Goal: Find specific page/section: Find specific page/section

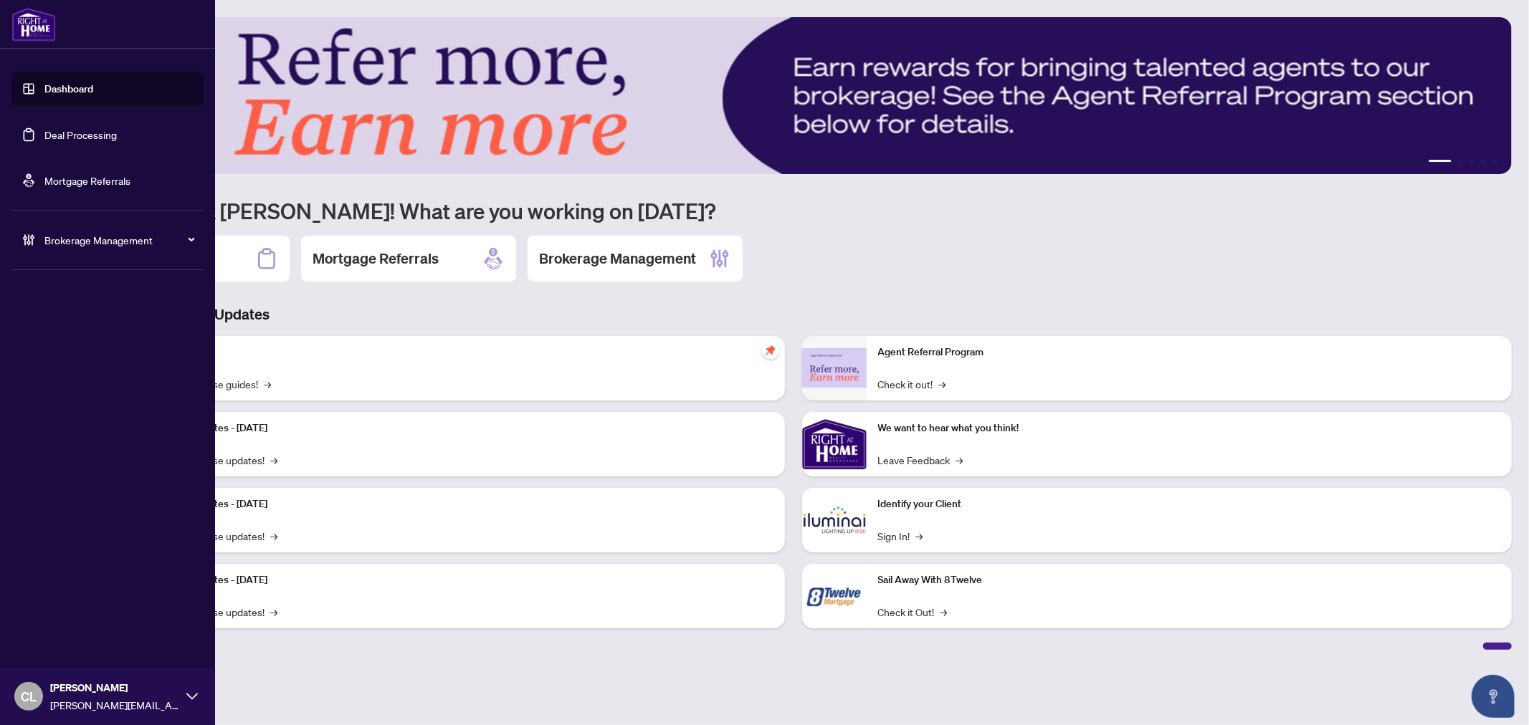
click at [44, 129] on link "Deal Processing" at bounding box center [80, 134] width 72 height 13
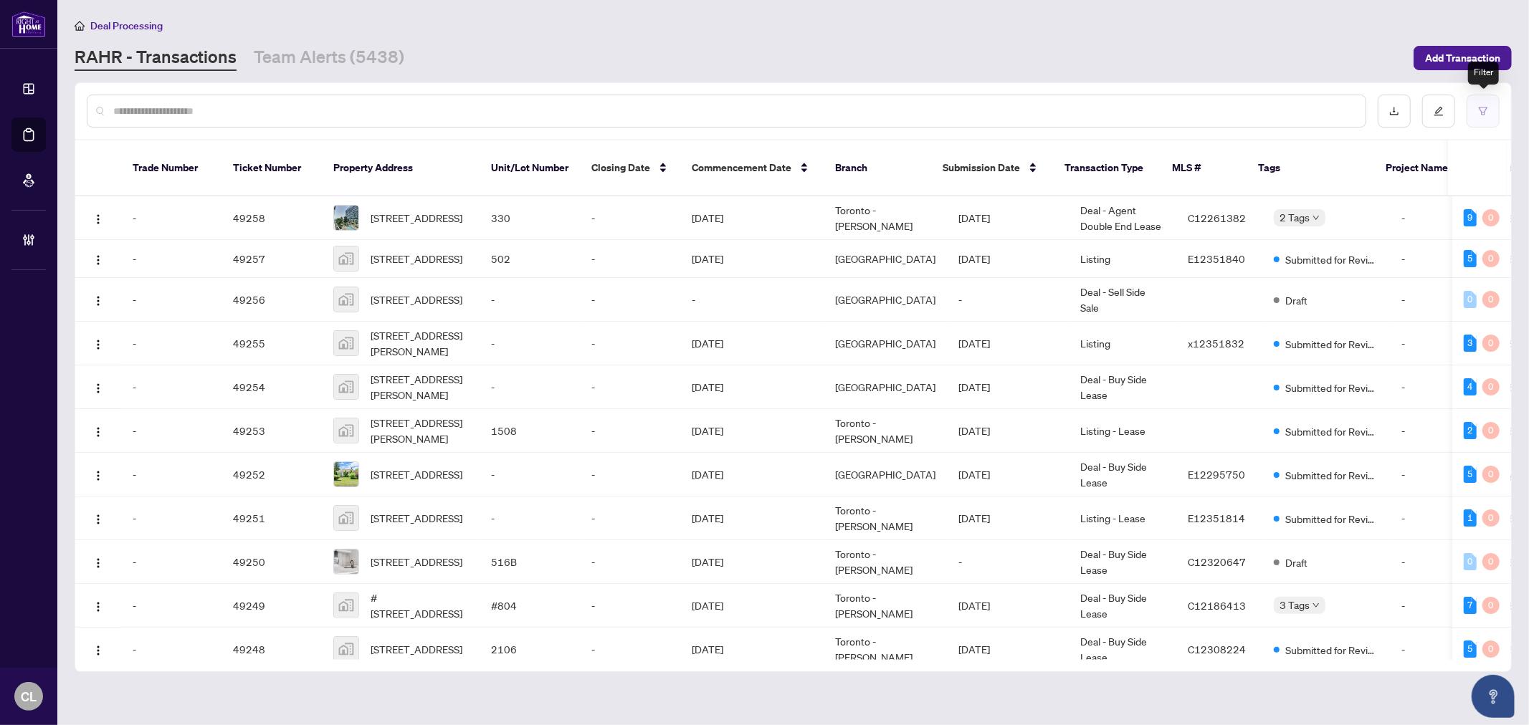
click at [1486, 112] on icon "filter" at bounding box center [1483, 111] width 10 height 10
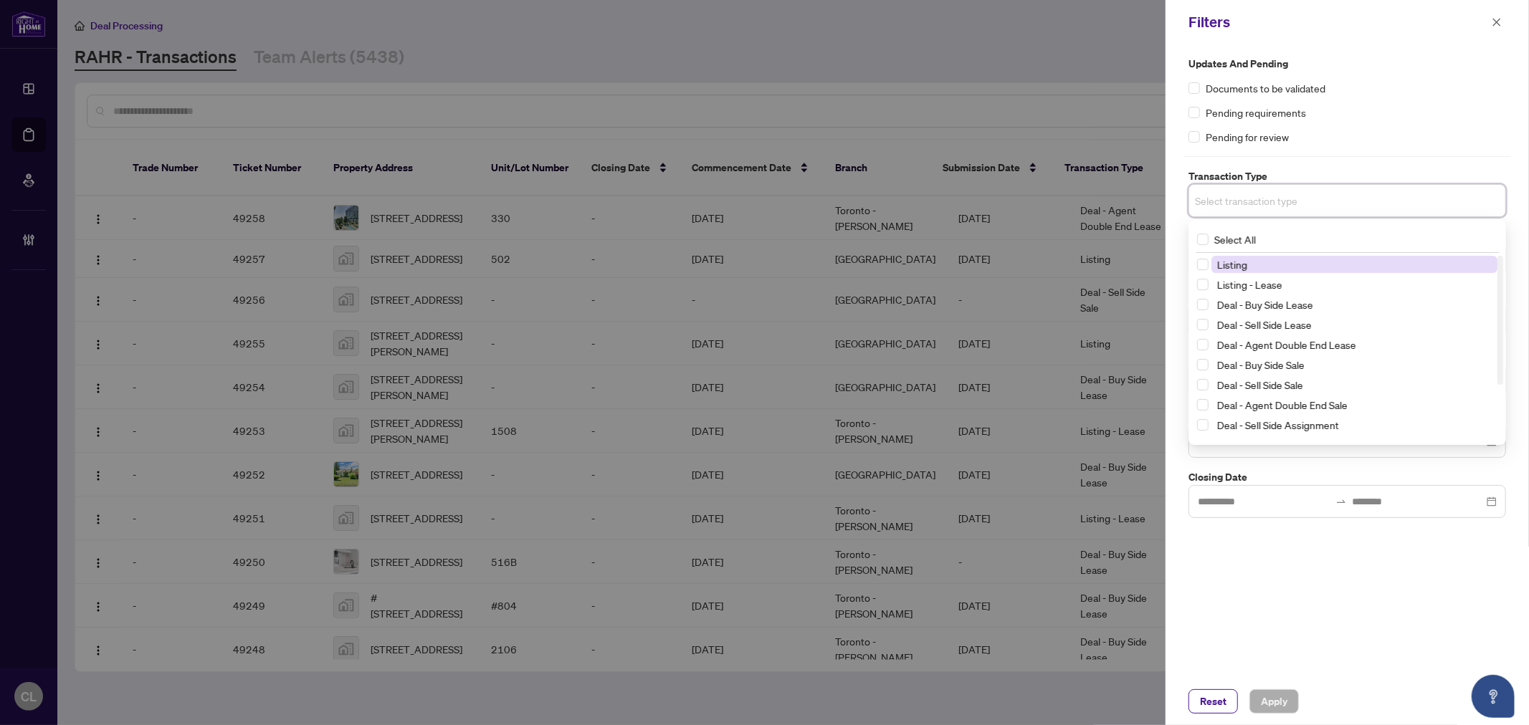
click at [1285, 197] on input "search" at bounding box center [1245, 200] width 100 height 17
click at [1206, 232] on label "Select All" at bounding box center [1229, 240] width 65 height 16
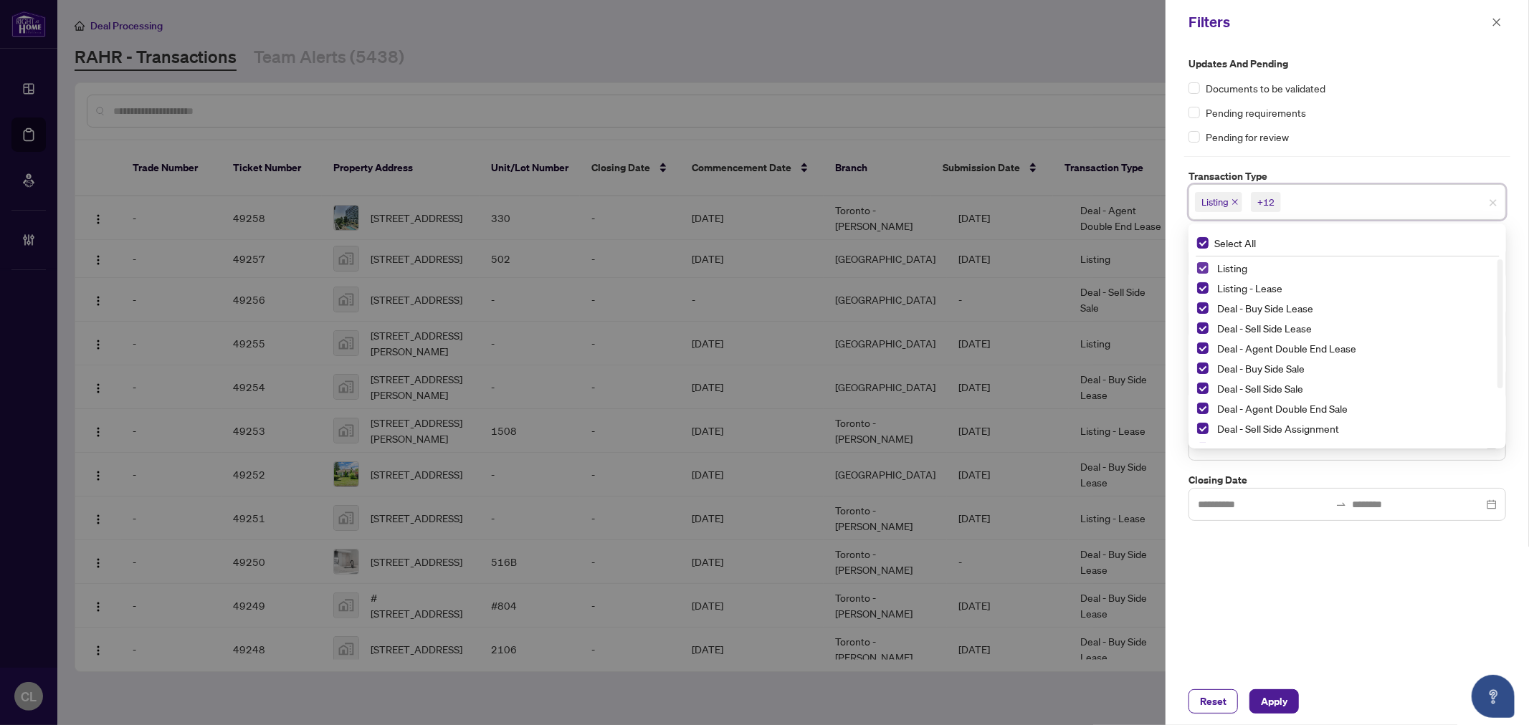
click at [1201, 264] on span "Select Listing" at bounding box center [1202, 267] width 11 height 11
click at [1202, 285] on span "Select Listing - Lease" at bounding box center [1202, 287] width 11 height 11
click at [1205, 406] on span "Select Deal - Referral Lease" at bounding box center [1202, 406] width 11 height 11
click at [1207, 421] on span "Select Deal - Referral Sale" at bounding box center [1202, 426] width 11 height 11
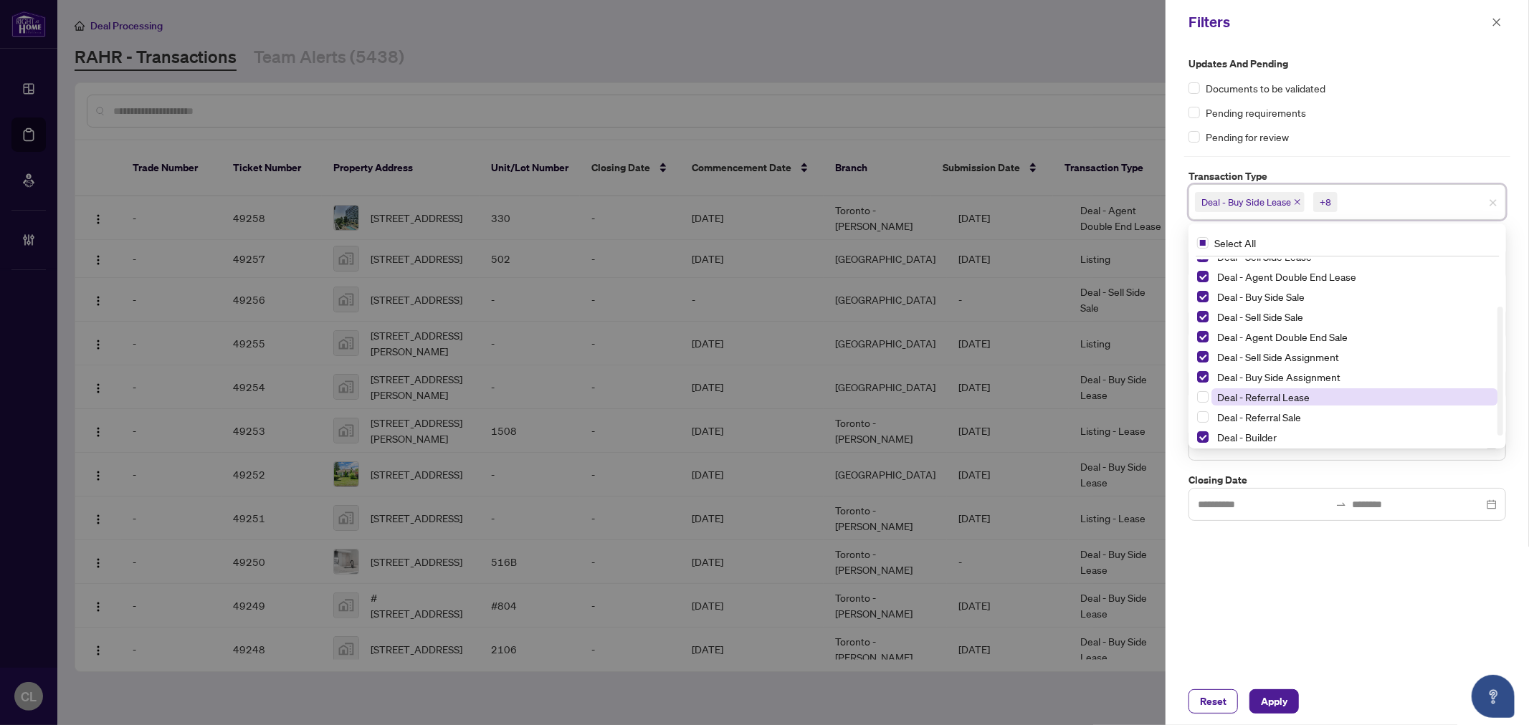
scroll to position [72, 0]
click at [1202, 437] on span "Select Deal - Builder" at bounding box center [1202, 436] width 11 height 11
click at [1127, 109] on div at bounding box center [764, 362] width 1529 height 725
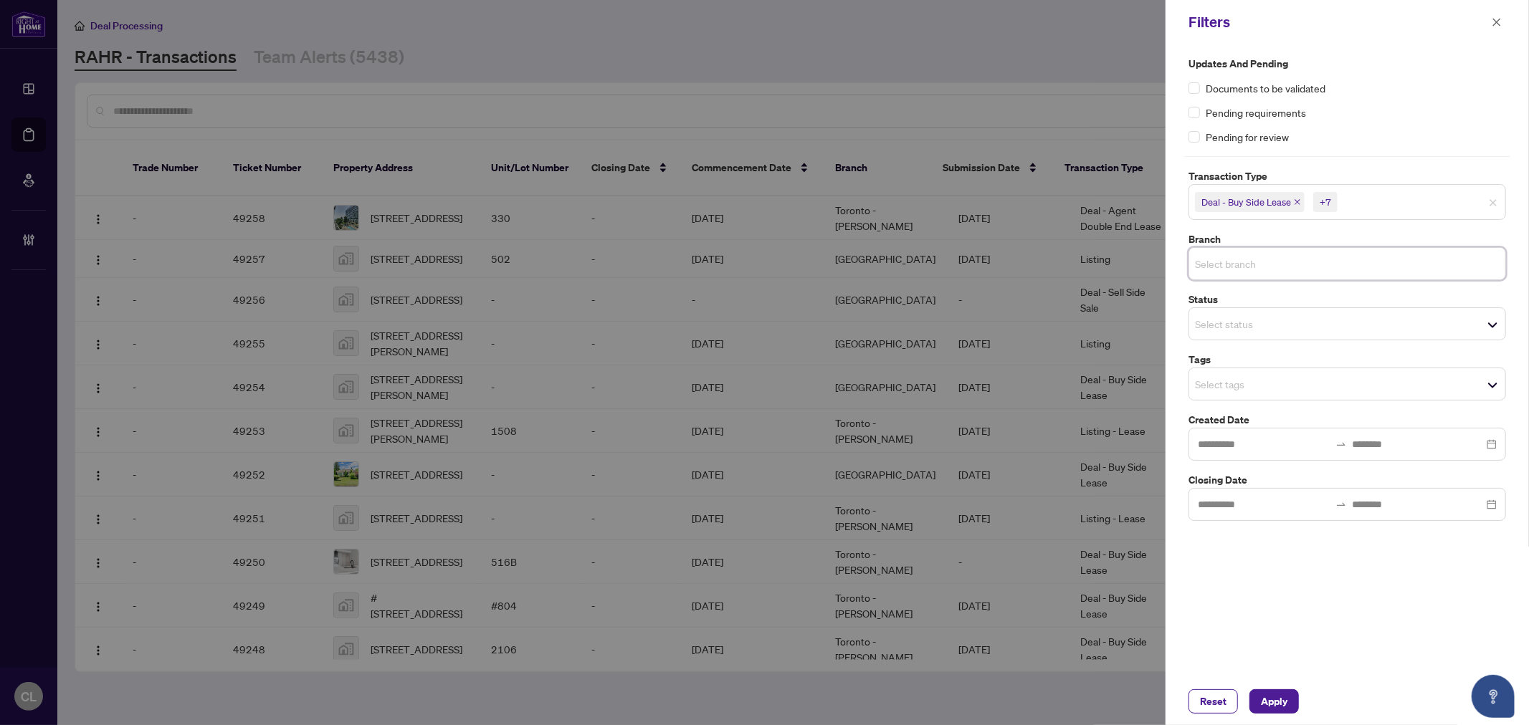
click at [1209, 258] on input "search" at bounding box center [1245, 263] width 100 height 17
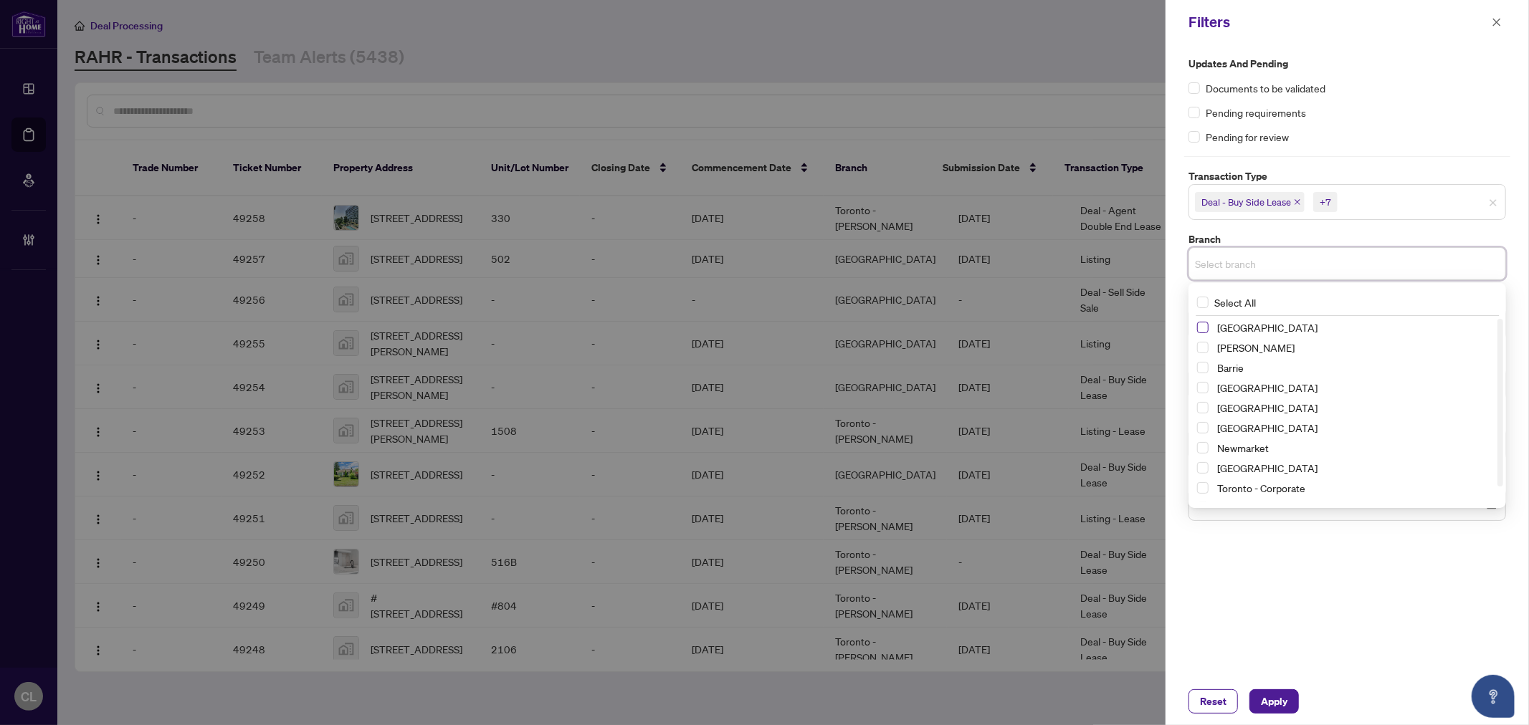
click at [1204, 325] on span "Select Richmond Hill" at bounding box center [1202, 327] width 11 height 11
click at [1211, 347] on span "[PERSON_NAME]" at bounding box center [1354, 351] width 286 height 17
click at [1202, 367] on span "Select Barrie" at bounding box center [1202, 371] width 11 height 11
click at [1198, 404] on div "[GEOGRAPHIC_DATA]" at bounding box center [1347, 411] width 300 height 17
click at [1198, 409] on span "Select Durham" at bounding box center [1202, 411] width 11 height 11
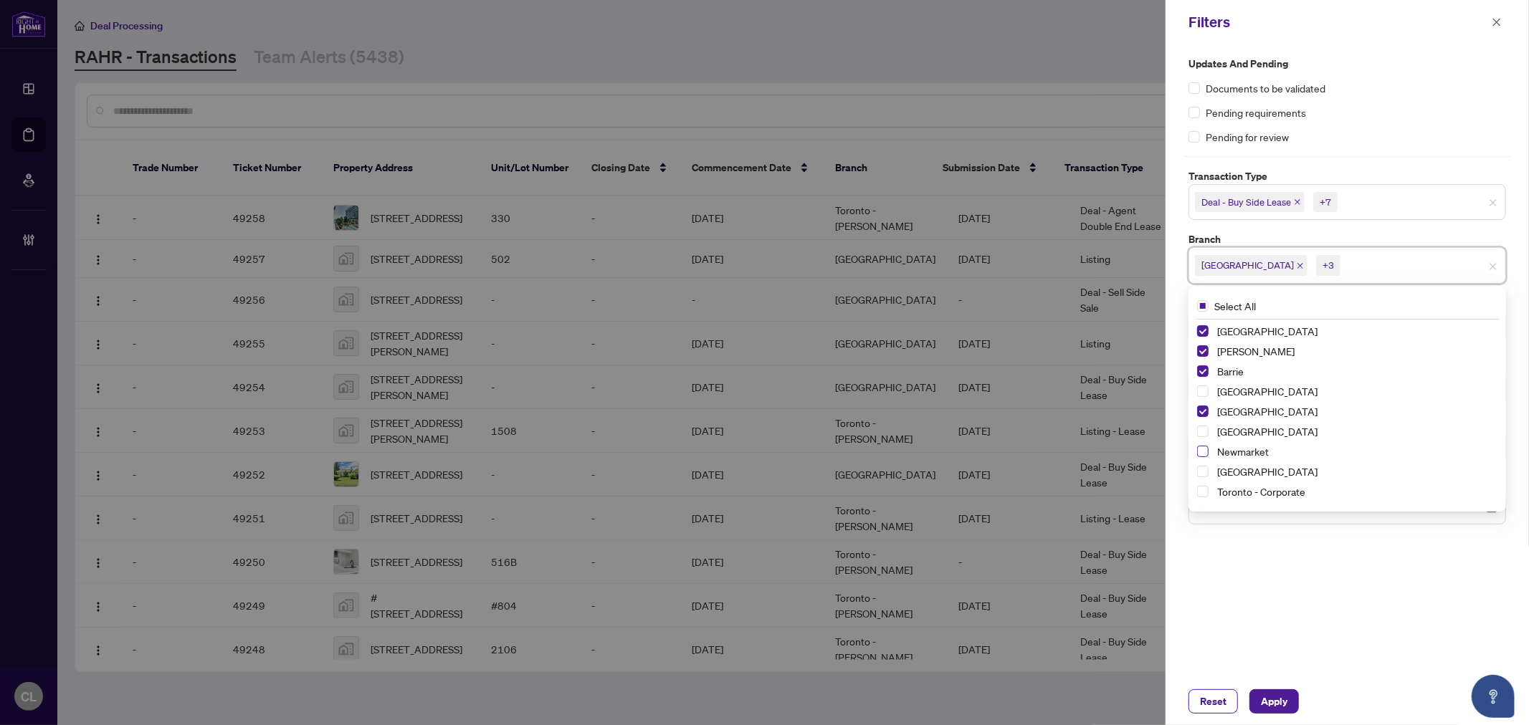
click at [1198, 449] on span "Select Newmarket" at bounding box center [1202, 451] width 11 height 11
click at [1202, 468] on span "Select Ottawa" at bounding box center [1202, 471] width 11 height 11
click at [1320, 633] on div "Updates and Pending Documents to be validated Pending requirements Pending for …" at bounding box center [1346, 361] width 363 height 634
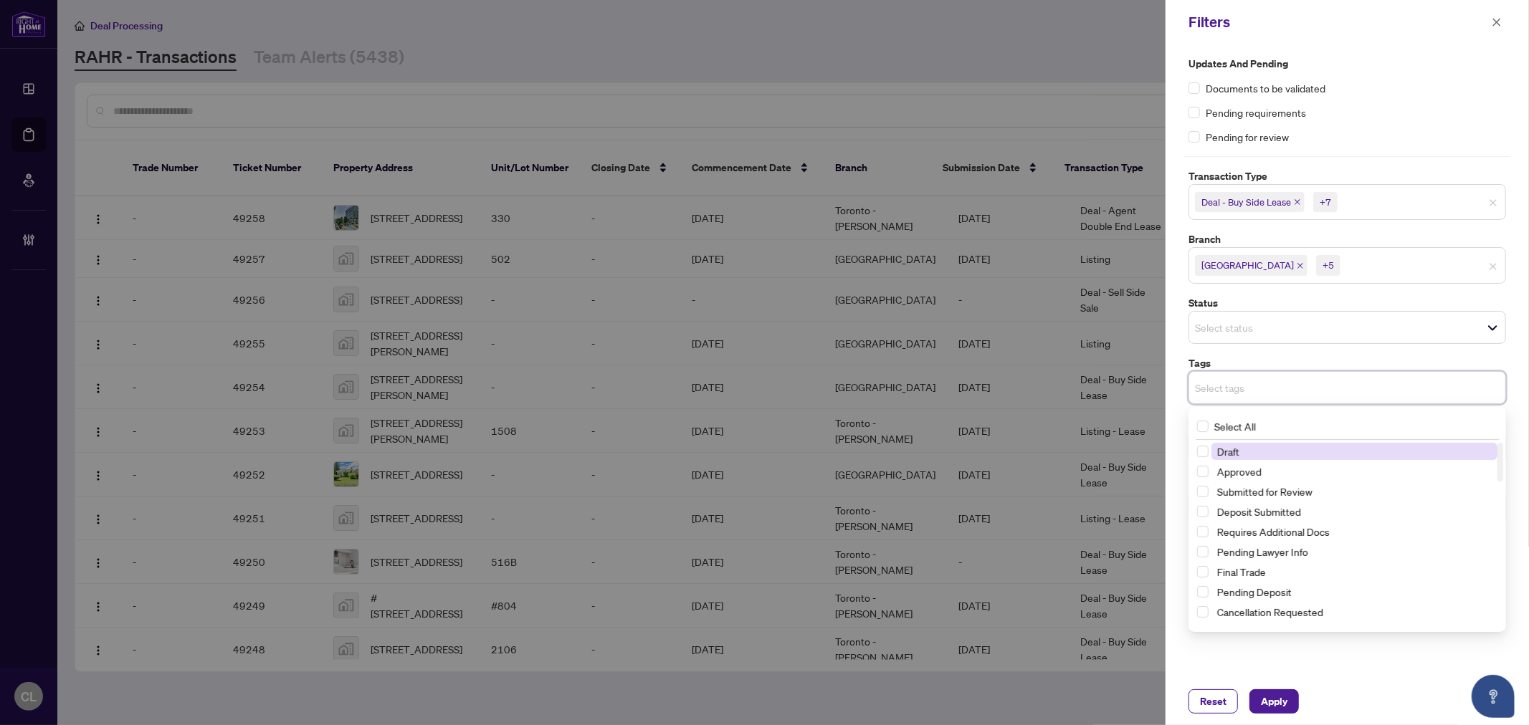
click at [1226, 396] on input "search" at bounding box center [1245, 387] width 100 height 17
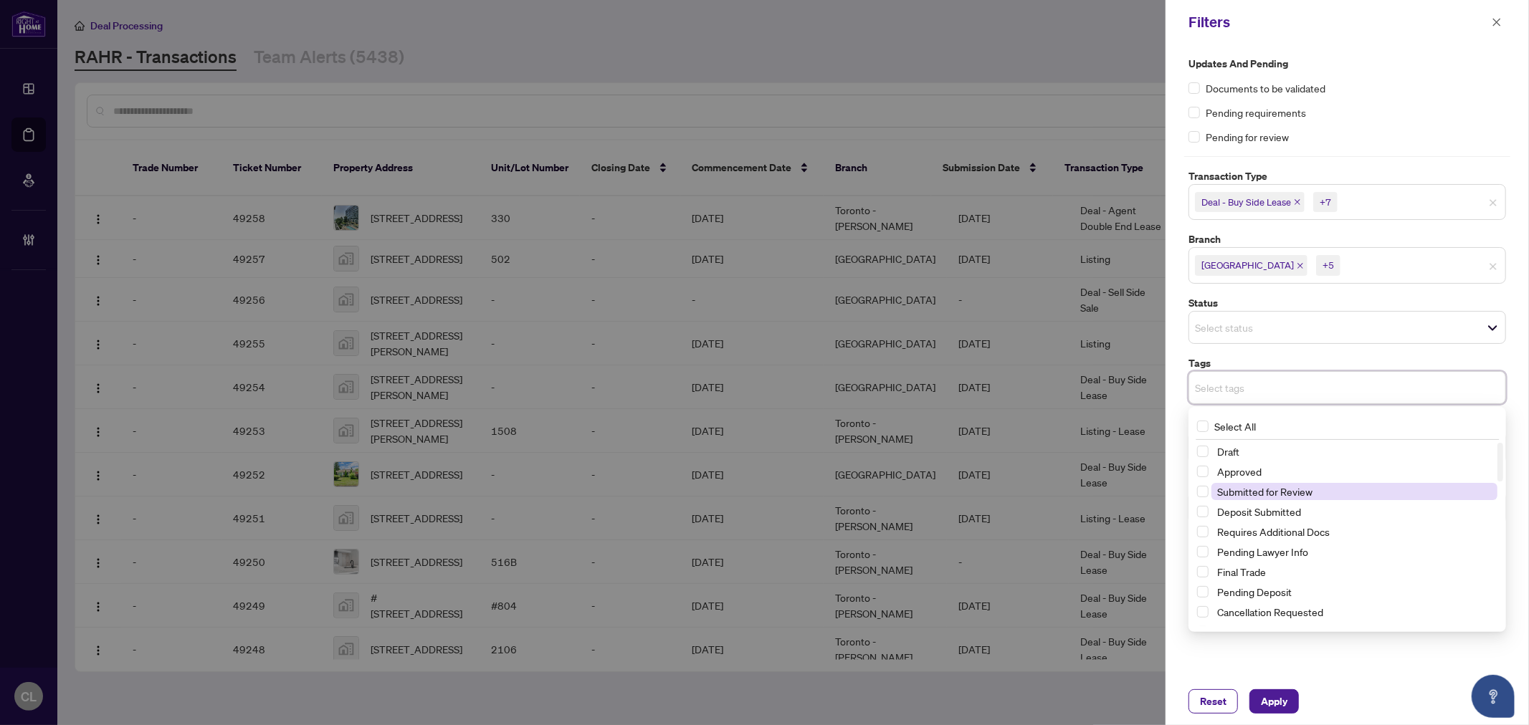
drag, startPoint x: 1320, startPoint y: 497, endPoint x: 1324, endPoint y: 489, distance: 8.7
click at [1322, 497] on span "Submitted for Review" at bounding box center [1354, 491] width 286 height 17
click at [1270, 706] on span "Apply" at bounding box center [1274, 701] width 27 height 23
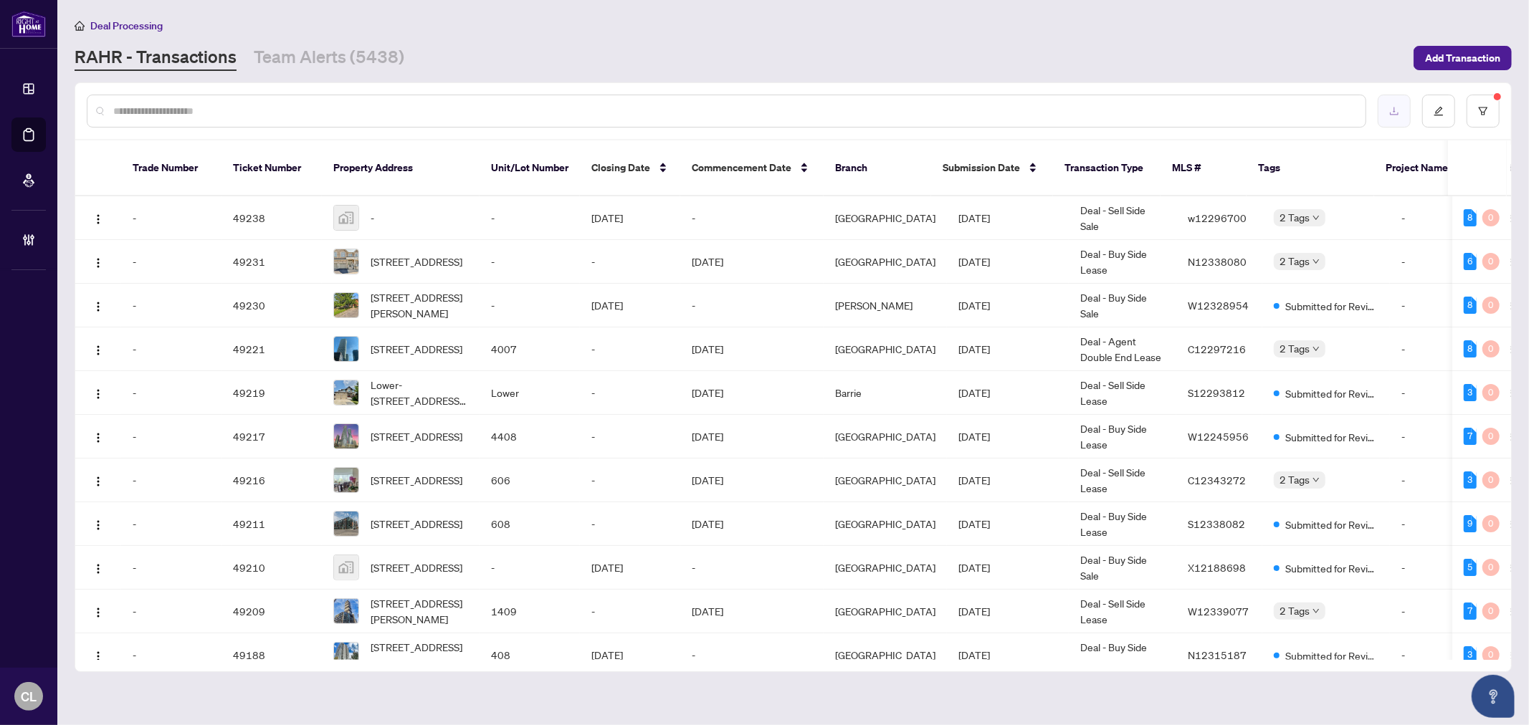
click at [1395, 109] on icon "download" at bounding box center [1394, 111] width 10 height 10
click at [1482, 116] on button "button" at bounding box center [1482, 111] width 33 height 33
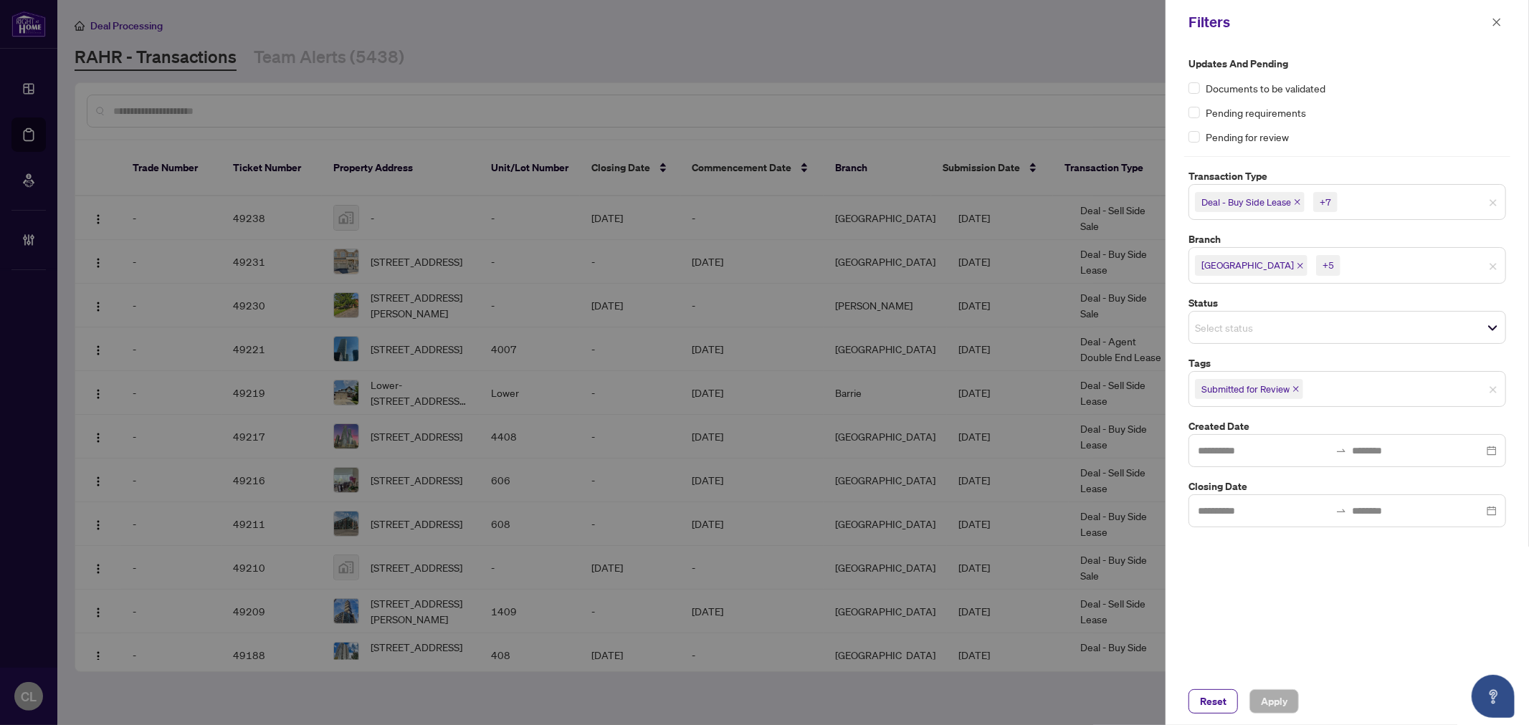
click at [1208, 201] on span "Deal - Buy Side Lease" at bounding box center [1246, 202] width 90 height 14
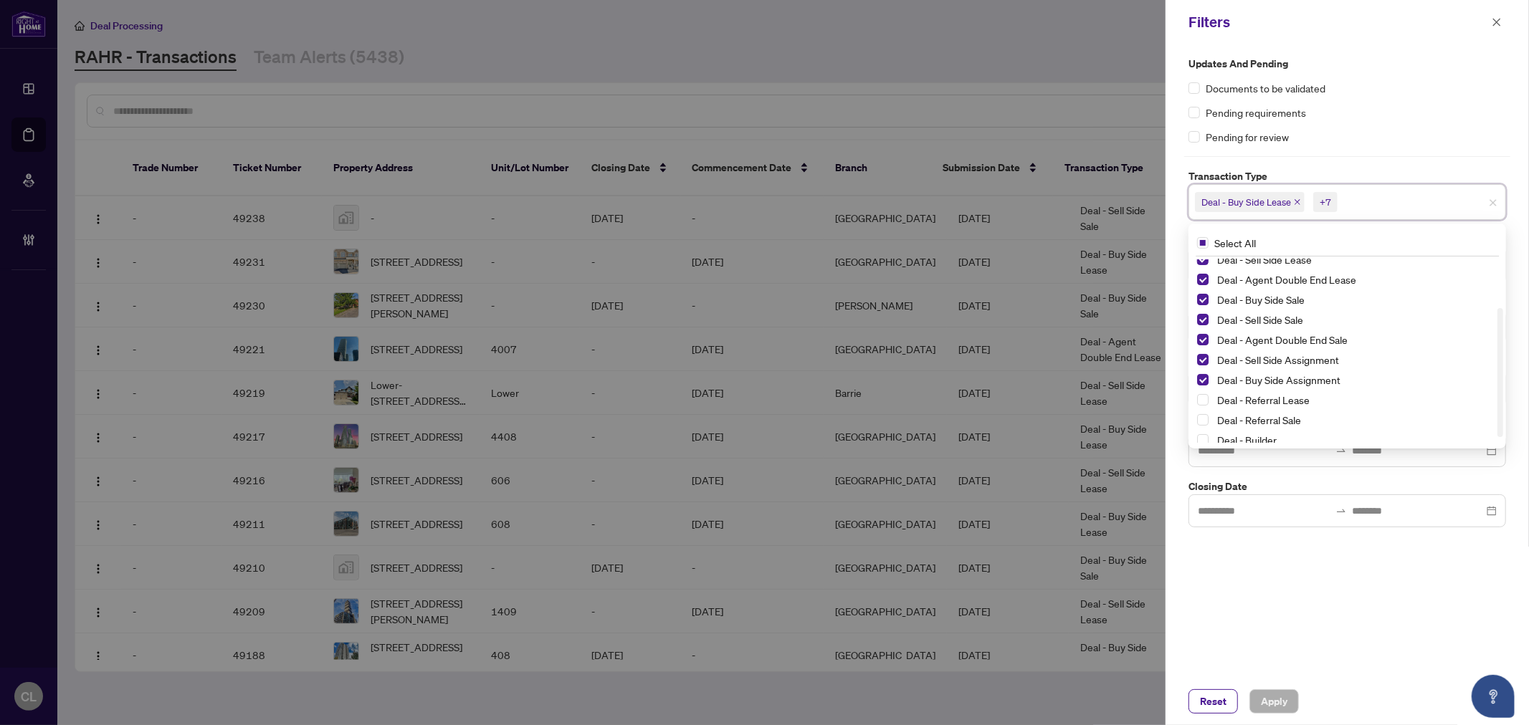
scroll to position [77, 0]
drag, startPoint x: 1499, startPoint y: 364, endPoint x: 1459, endPoint y: 431, distance: 77.8
click at [1499, 432] on div at bounding box center [1500, 378] width 6 height 129
click at [1199, 396] on span "Select Deal - Referral Lease" at bounding box center [1202, 391] width 11 height 11
click at [1201, 411] on span "Select Deal - Referral Sale" at bounding box center [1202, 411] width 11 height 11
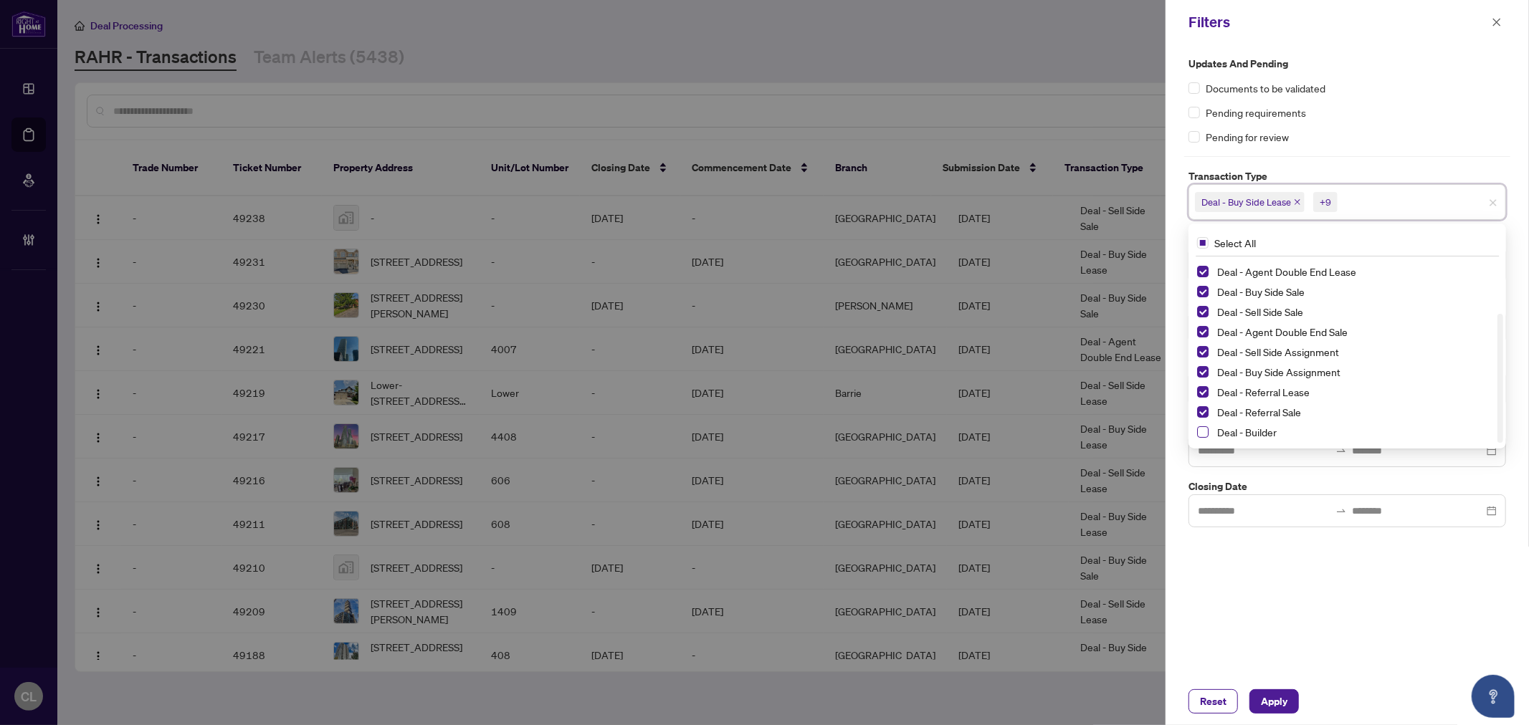
click at [1201, 435] on span "Select Deal - Builder" at bounding box center [1202, 431] width 11 height 11
click at [1451, 101] on div "Updates and Pending Documents to be validated Pending requirements Pending for …" at bounding box center [1347, 100] width 318 height 89
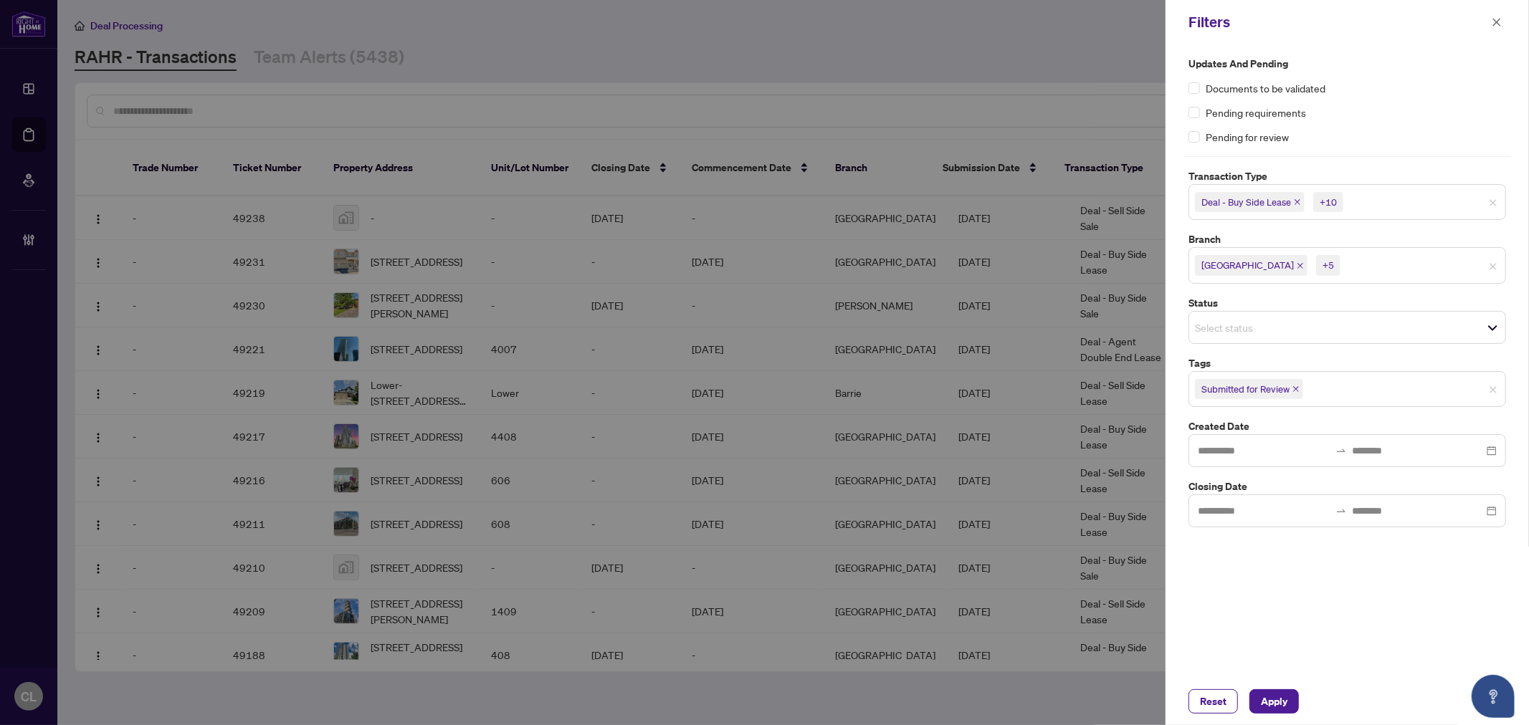
click at [1242, 272] on span "[GEOGRAPHIC_DATA]" at bounding box center [1247, 265] width 92 height 14
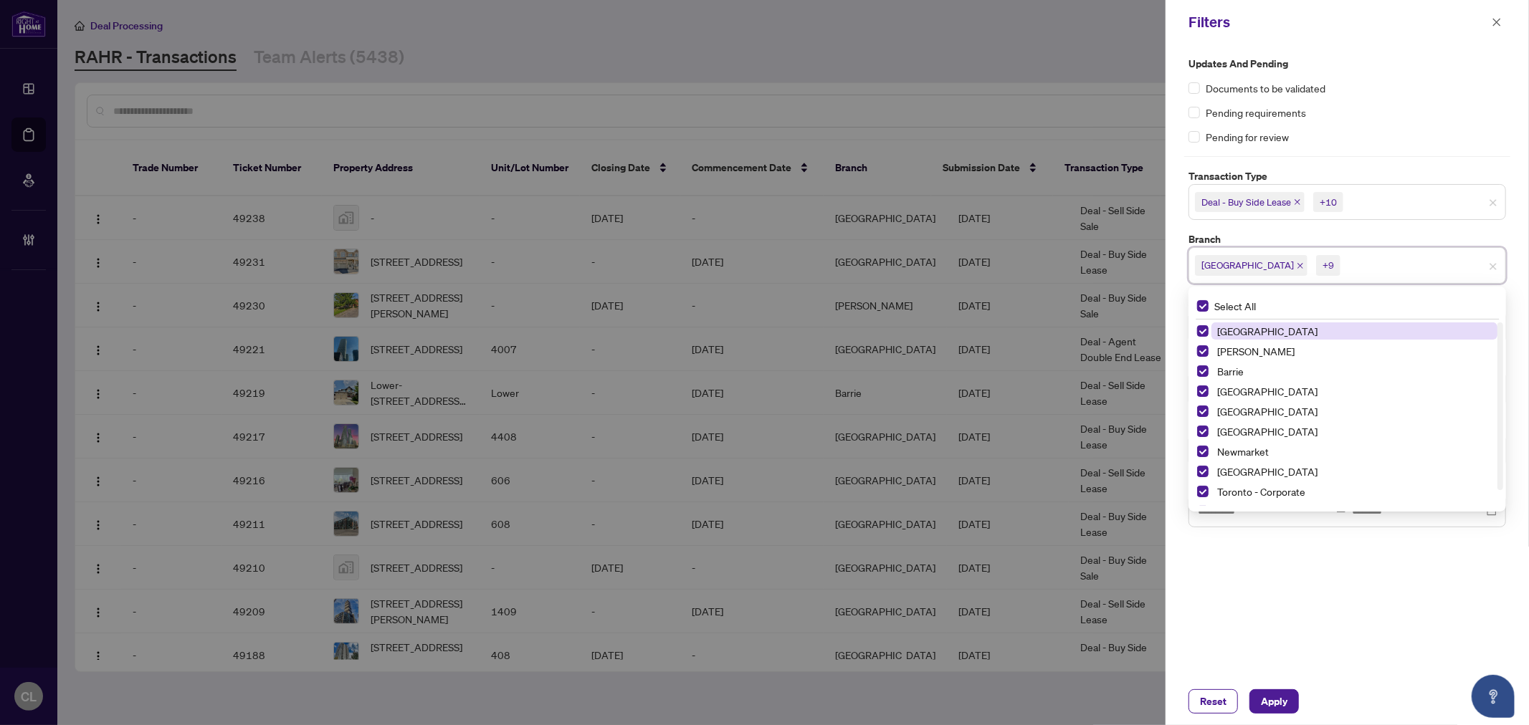
click at [1503, 116] on div "Pending requirements" at bounding box center [1347, 113] width 318 height 16
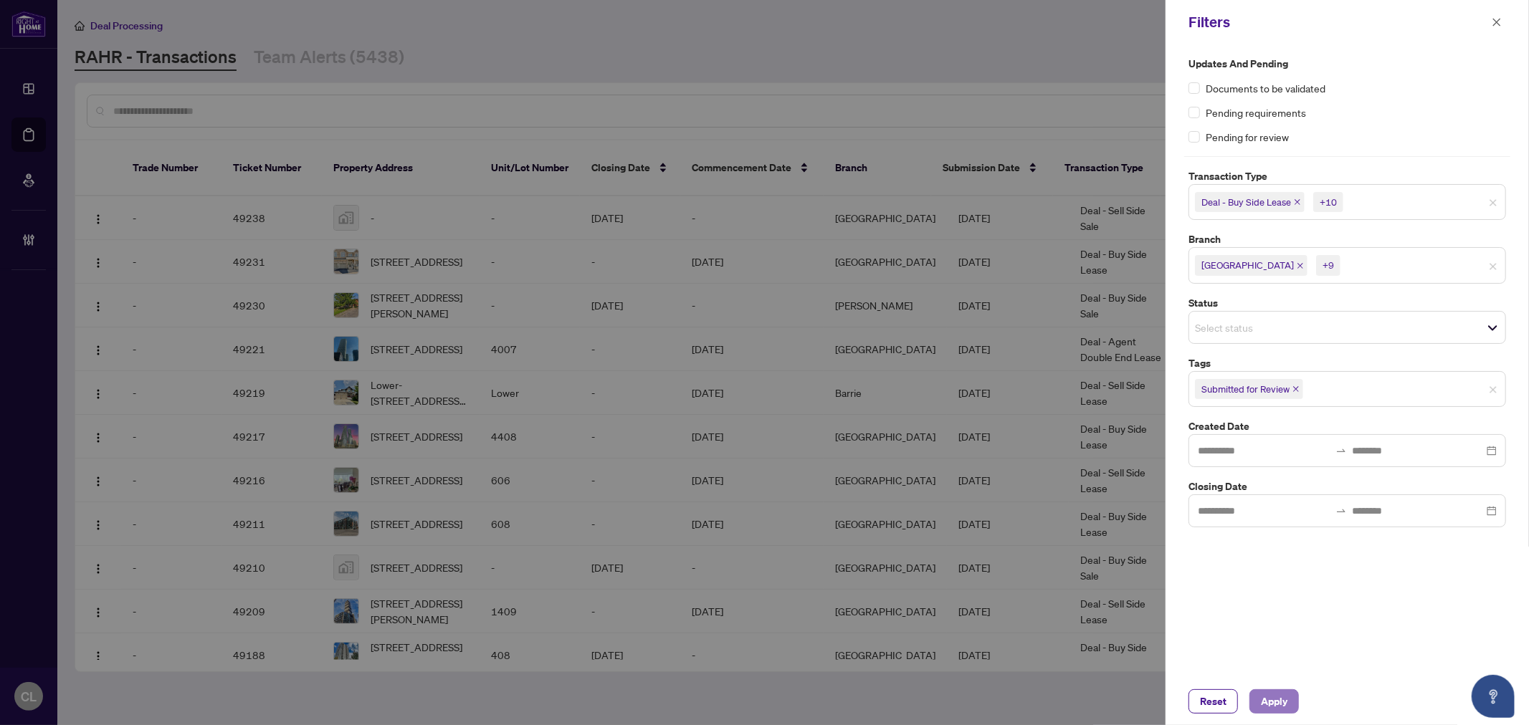
click at [1282, 704] on span "Apply" at bounding box center [1274, 701] width 27 height 23
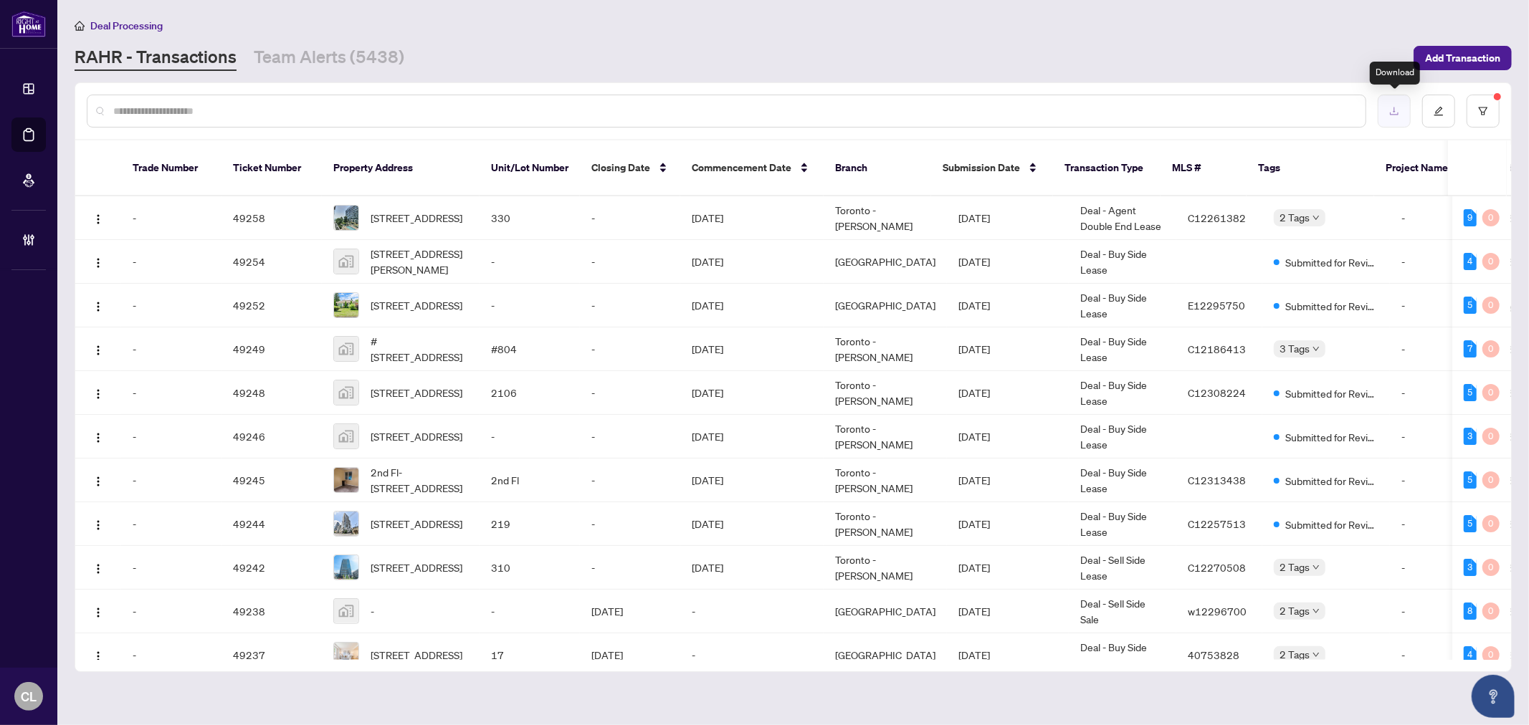
click at [1396, 106] on icon "download" at bounding box center [1394, 111] width 10 height 10
